Goal: Book appointment/travel/reservation

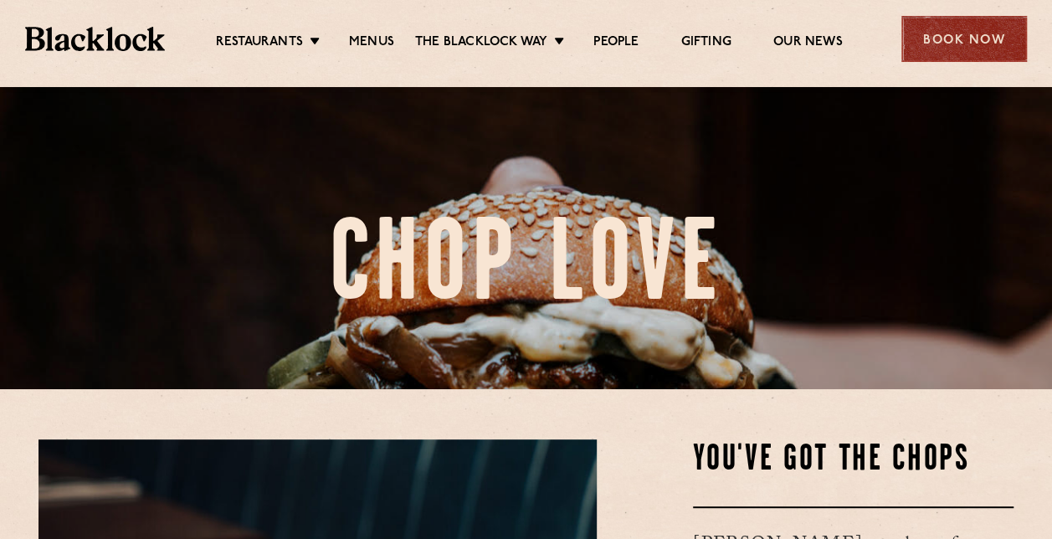
click at [514, 49] on div "Book Now" at bounding box center [965, 39] width 126 height 46
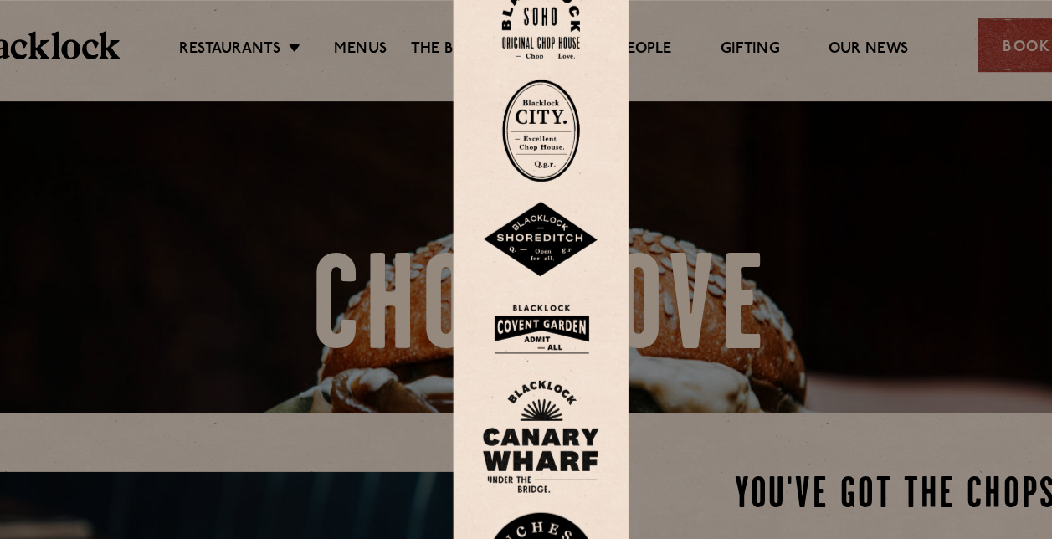
scroll to position [184, 0]
click at [514, 123] on img at bounding box center [526, 112] width 67 height 89
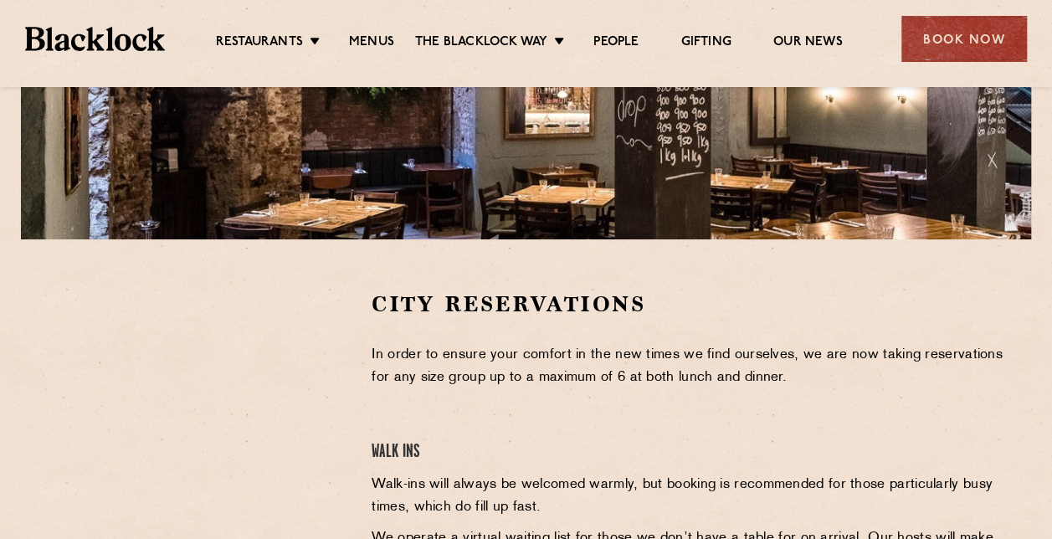
scroll to position [400, 0]
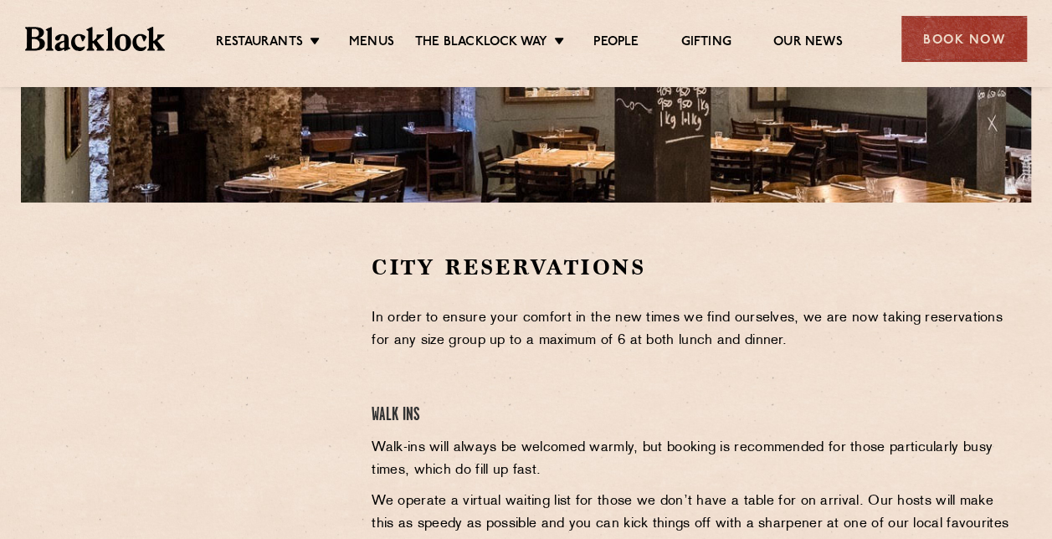
click at [682, 365] on div "City Reservations In order to ensure your comfort in the new times we find ours…" at bounding box center [692, 506] width 667 height 507
